Goal: Purchase product/service

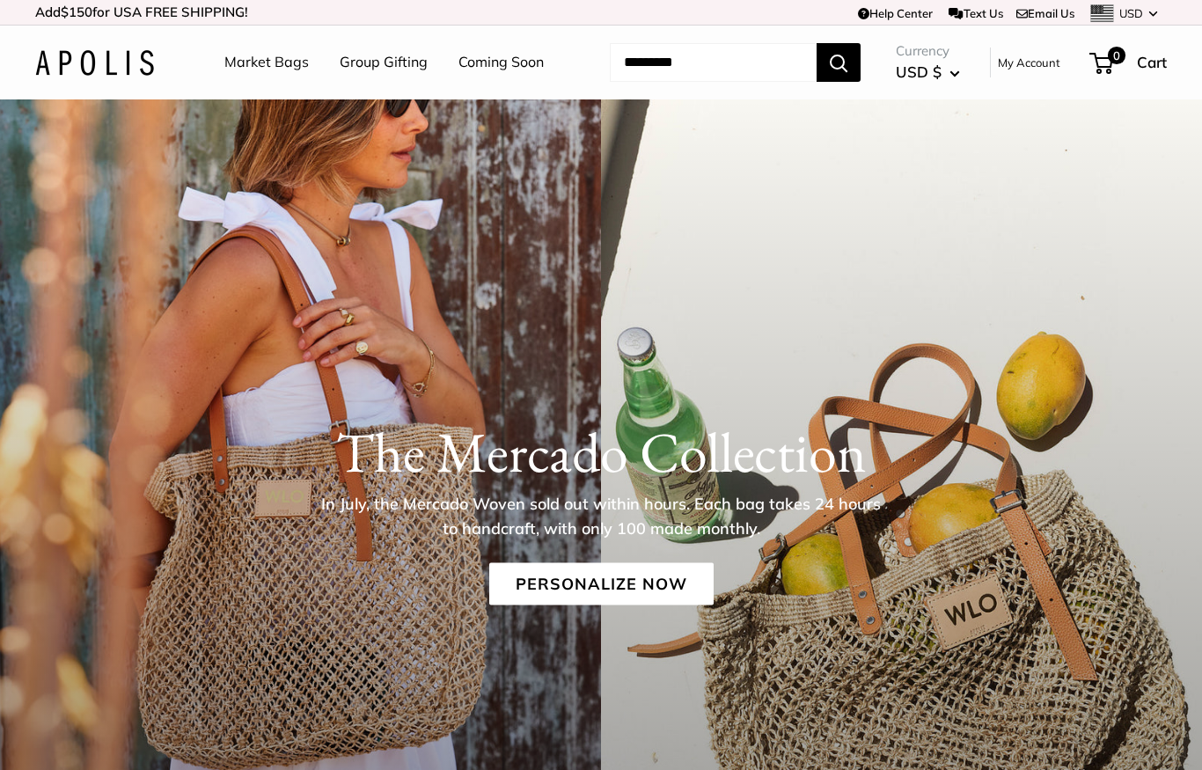
click at [793, 510] on p "In July, the Mercado Woven sold out within hours. Each bag takes 24 hours to ha…" at bounding box center [601, 515] width 572 height 49
click at [751, 642] on div "The [PERSON_NAME] Collection In July, the [PERSON_NAME] Woven sold out within h…" at bounding box center [601, 549] width 1202 height 901
click at [682, 575] on link "Personalize Now" at bounding box center [601, 583] width 224 height 42
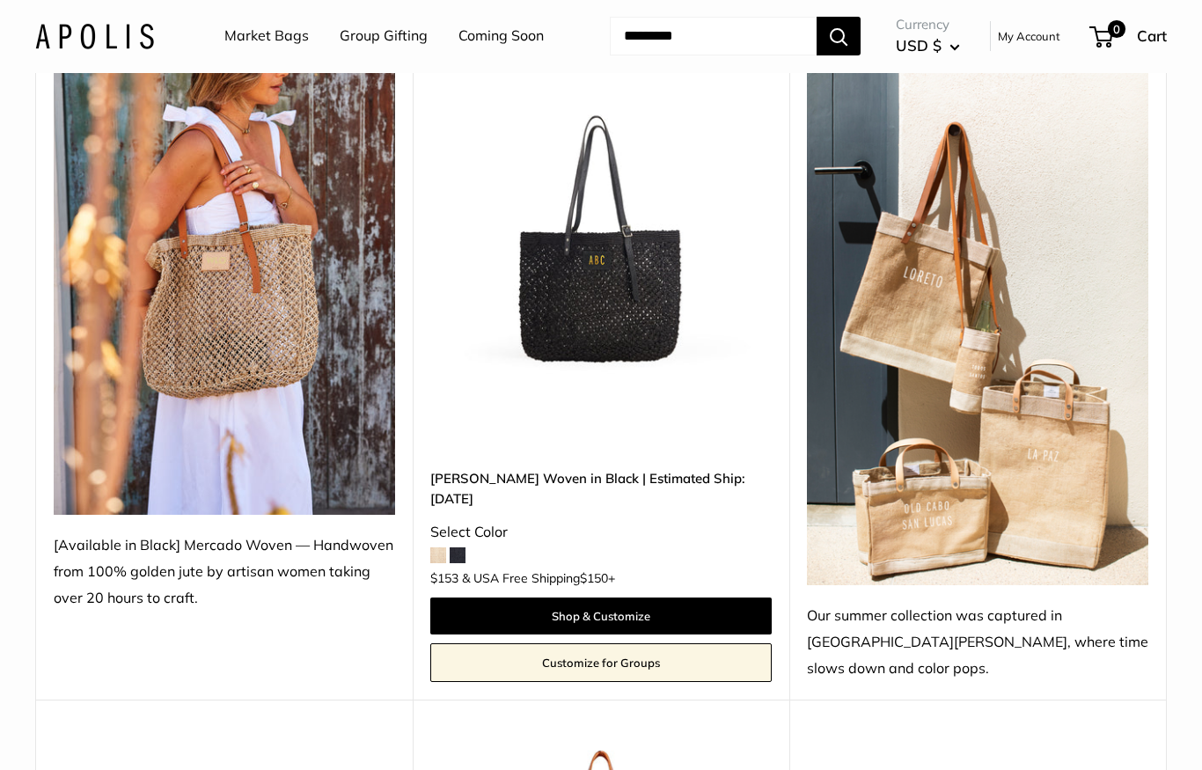
scroll to position [326, 0]
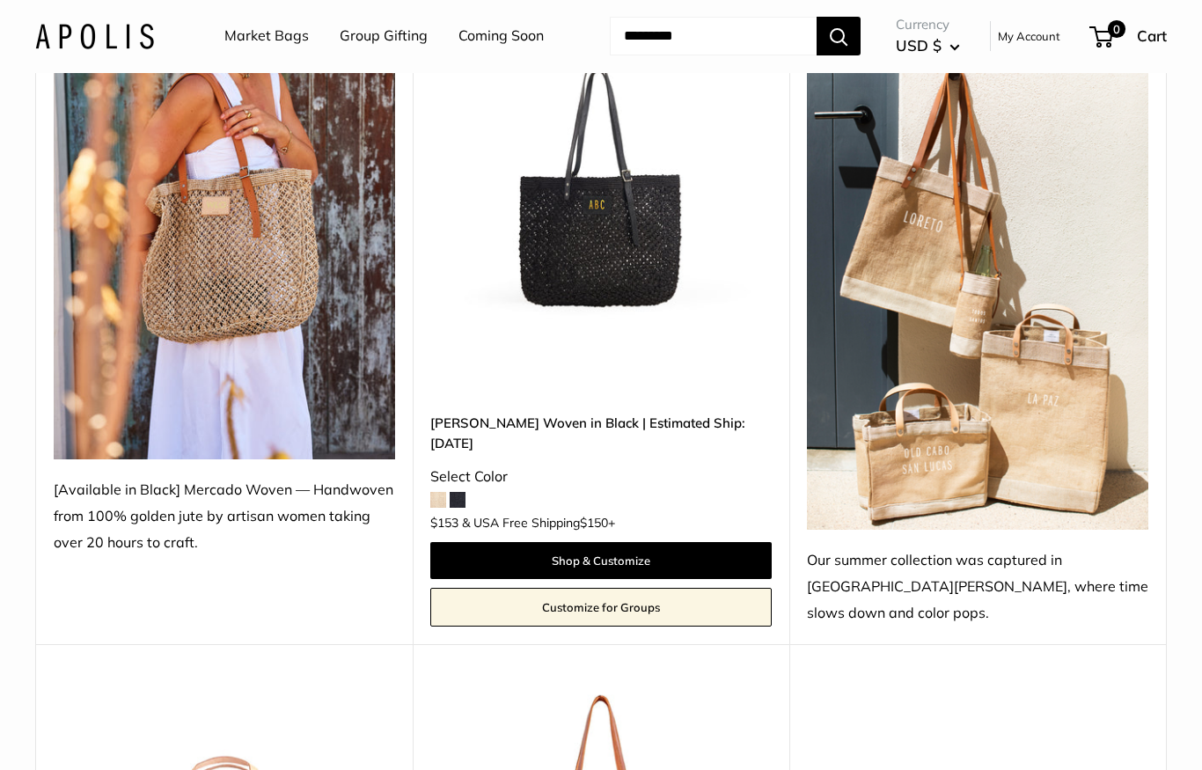
click at [443, 493] on span at bounding box center [438, 501] width 16 height 16
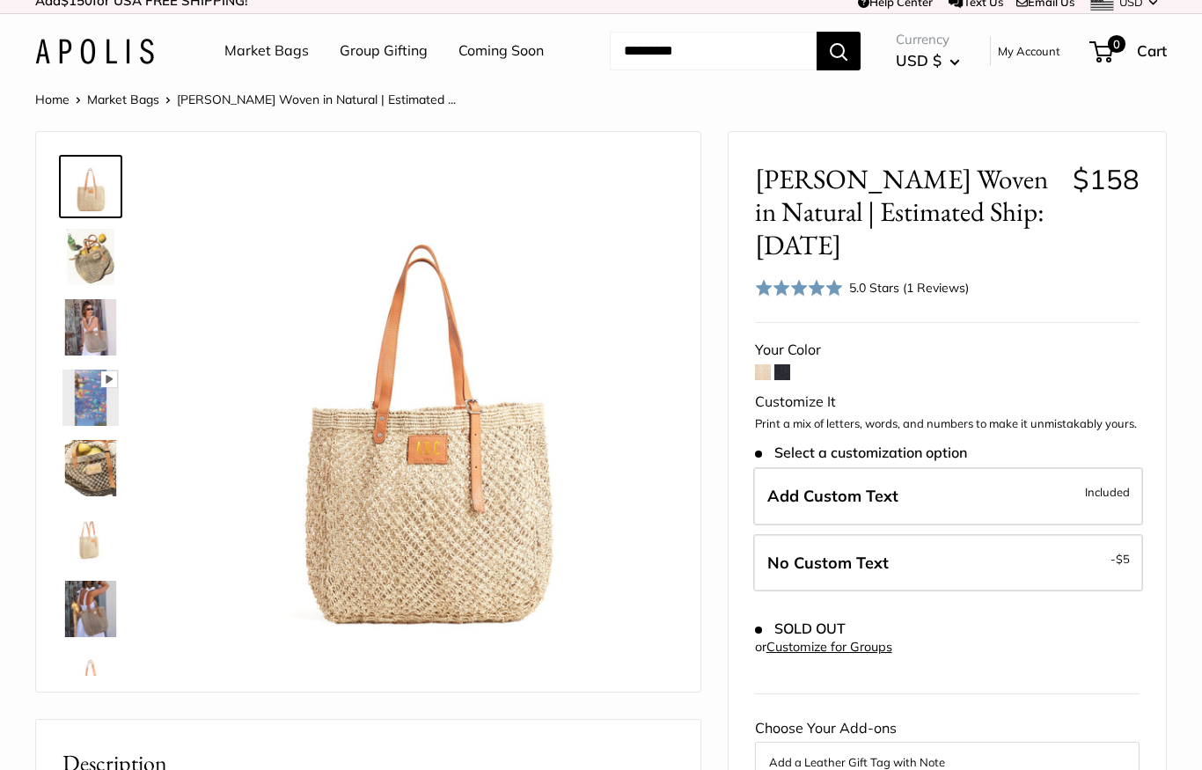
scroll to position [11, 0]
